Goal: Check status: Check status

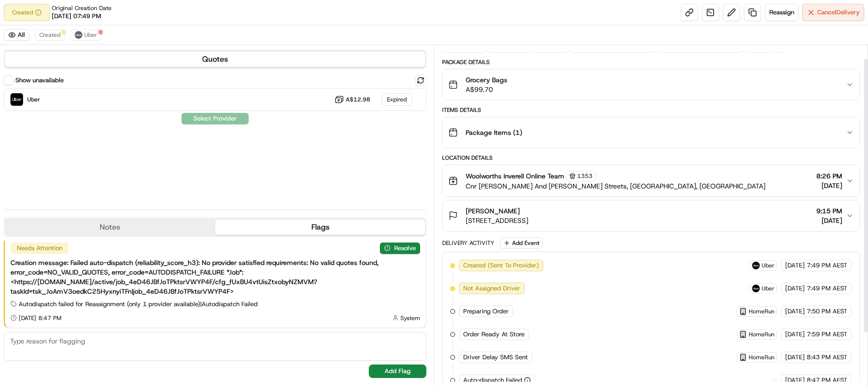
scroll to position [82, 0]
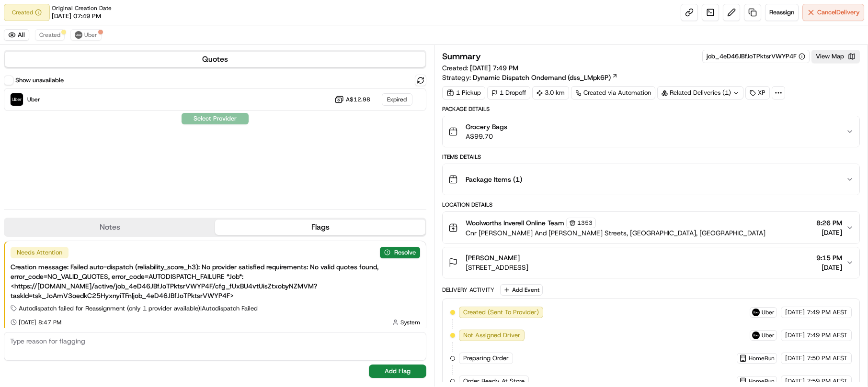
scroll to position [4, 0]
